Goal: Task Accomplishment & Management: Manage account settings

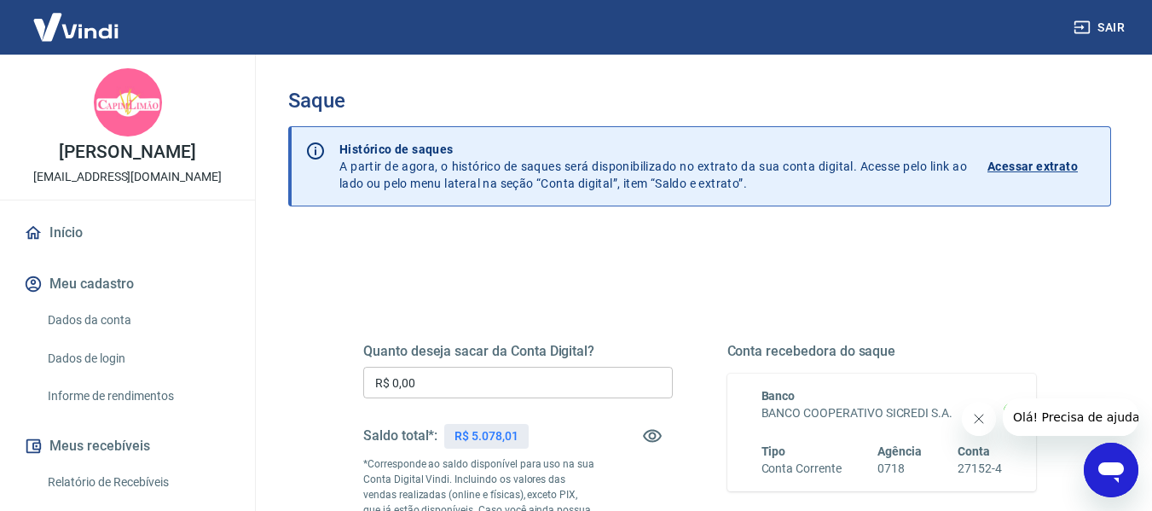
click at [438, 379] on input "R$ 0,00" at bounding box center [517, 383] width 309 height 32
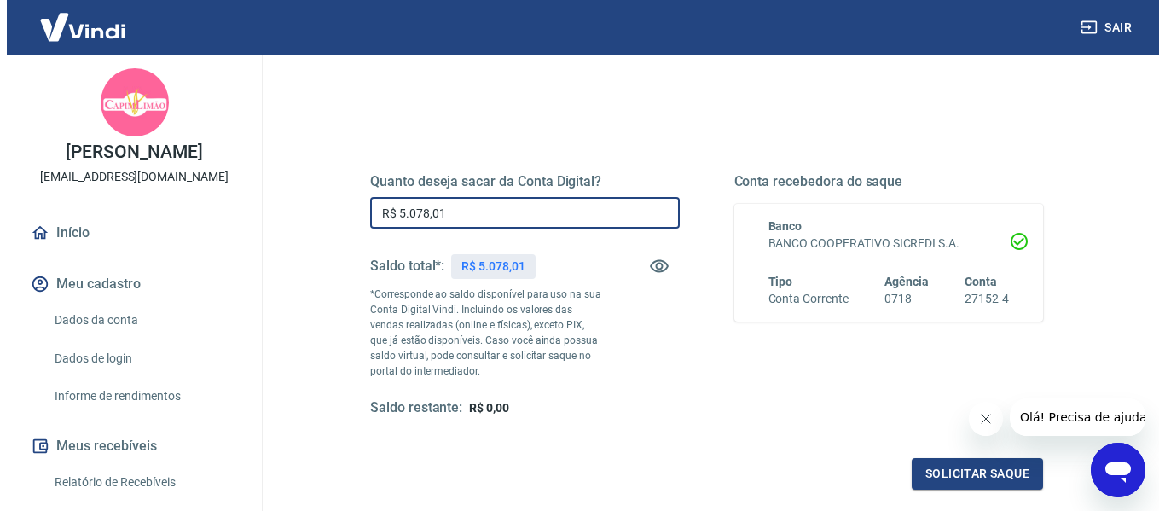
scroll to position [171, 0]
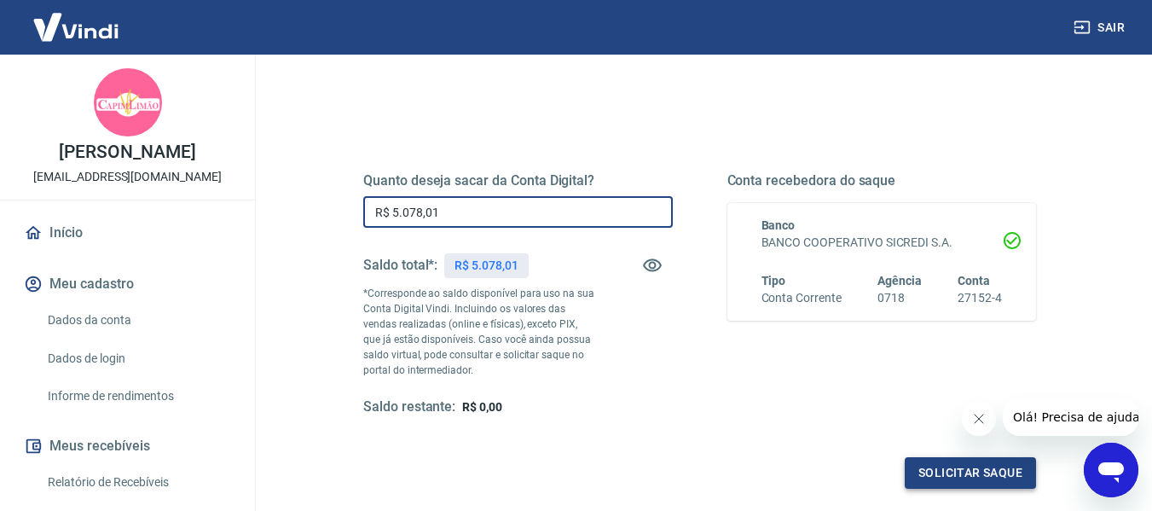
type input "R$ 5.078,01"
click at [947, 475] on button "Solicitar saque" at bounding box center [970, 473] width 131 height 32
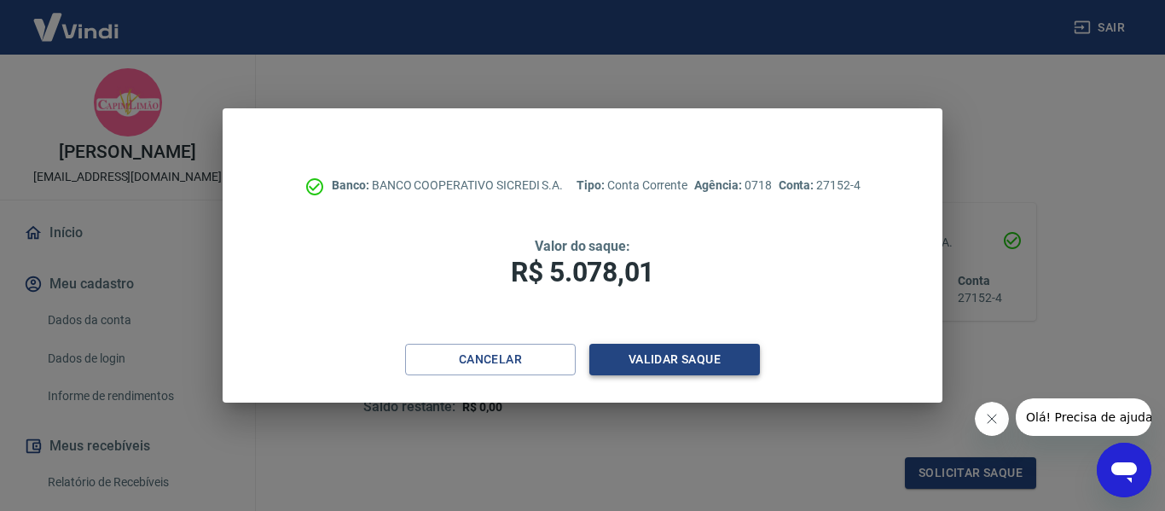
click at [680, 353] on button "Validar saque" at bounding box center [674, 360] width 171 height 32
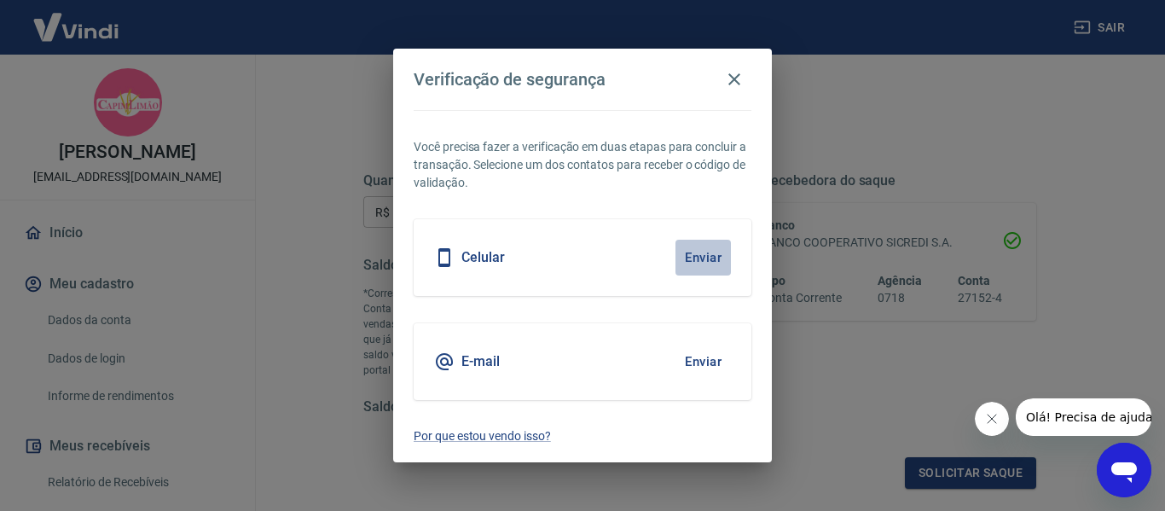
click at [703, 255] on button "Enviar" at bounding box center [702, 258] width 55 height 36
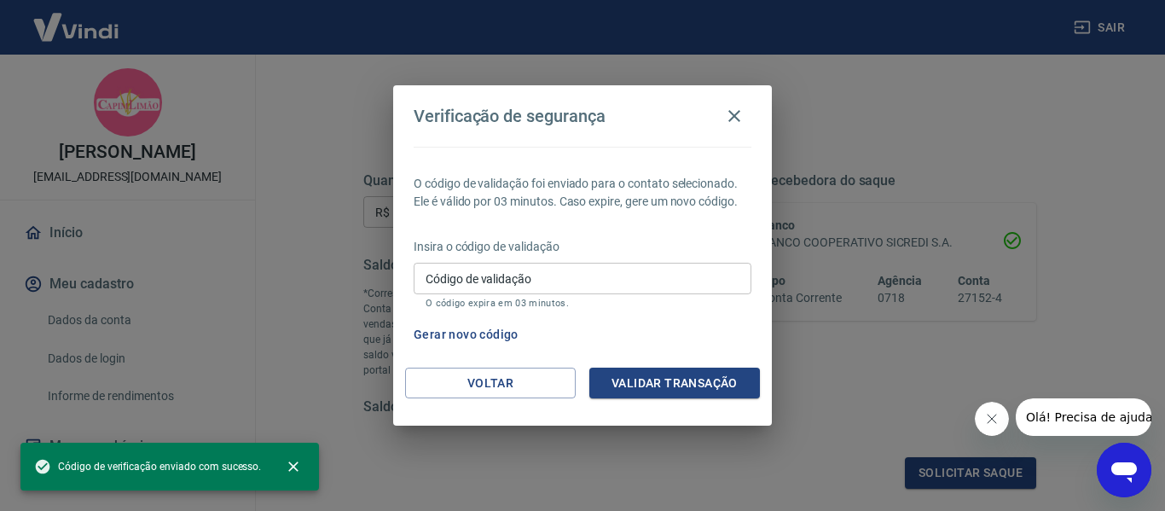
click at [594, 274] on input "Código de validação" at bounding box center [582, 279] width 338 height 32
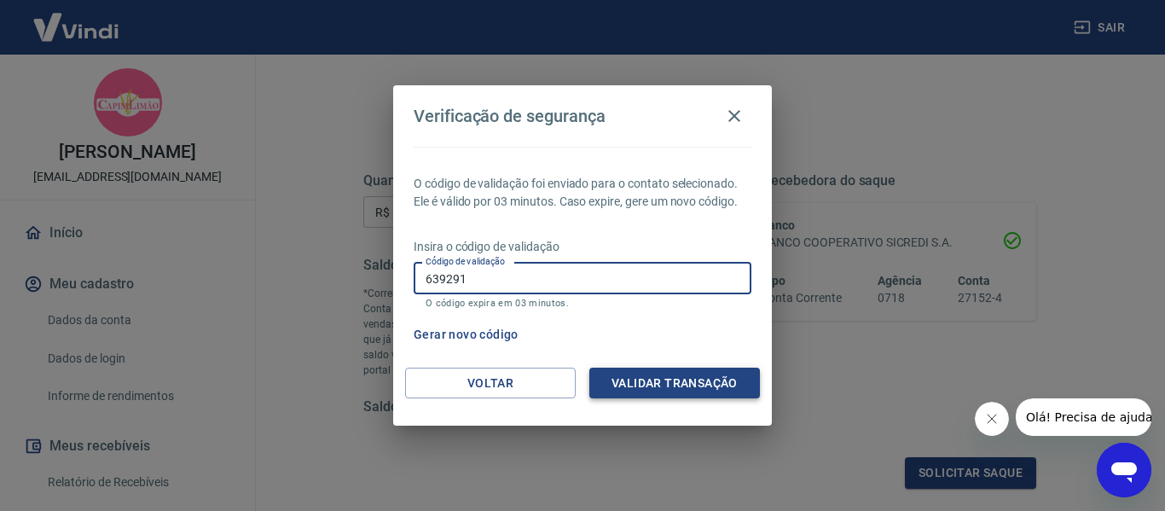
type input "639291"
click at [646, 377] on button "Validar transação" at bounding box center [674, 383] width 171 height 32
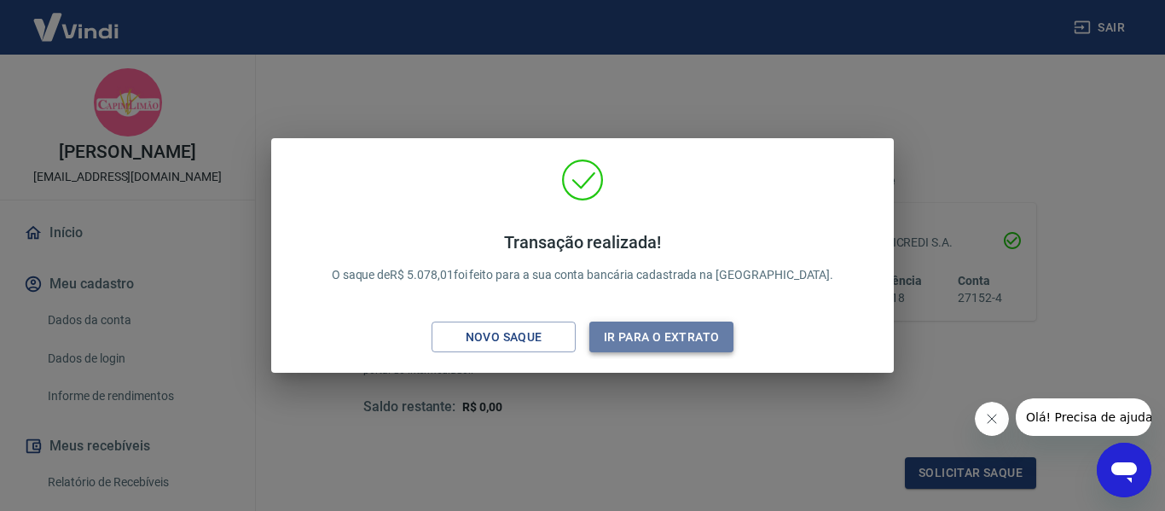
click at [662, 331] on button "Ir para o extrato" at bounding box center [661, 337] width 144 height 32
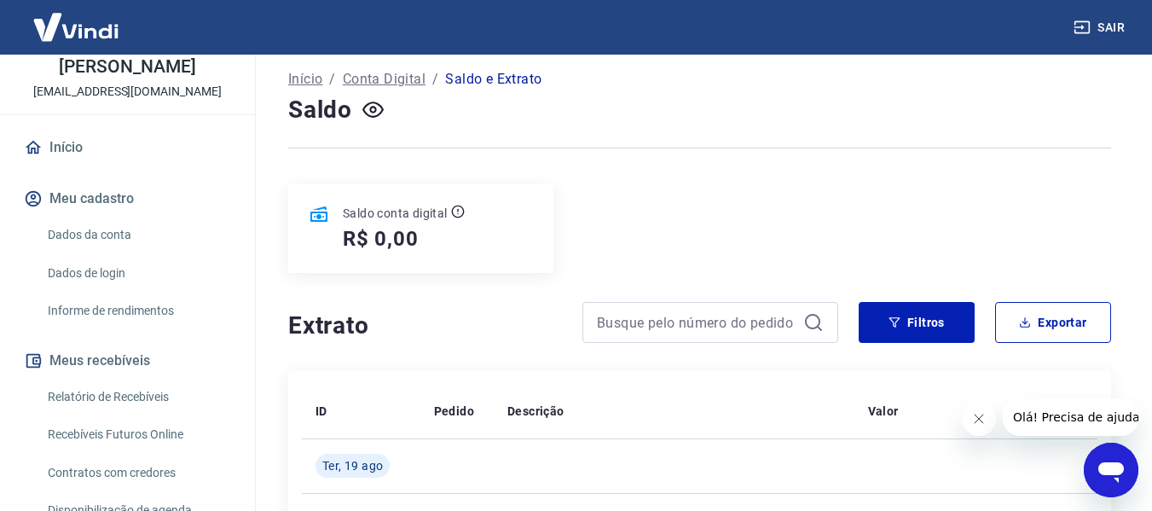
scroll to position [85, 0]
